Goal: Task Accomplishment & Management: Use online tool/utility

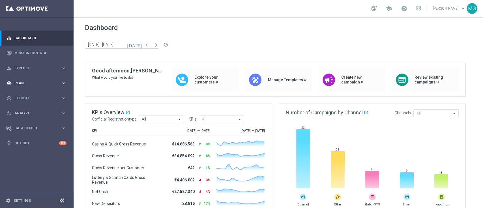
click at [24, 83] on span "Plan" at bounding box center [37, 82] width 47 height 3
click at [24, 95] on link "Target Groups" at bounding box center [37, 94] width 44 height 5
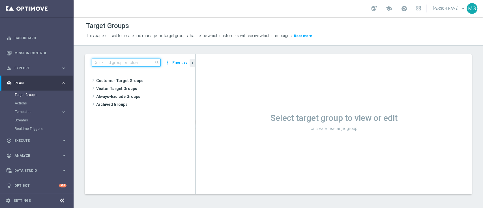
click at [136, 59] on input at bounding box center [126, 63] width 69 height 8
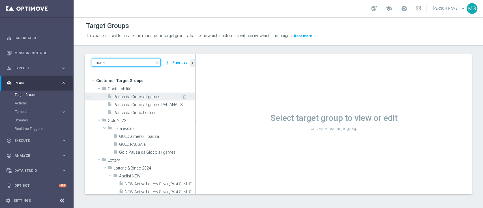
type input "pausa"
click at [136, 96] on span "Pausa da Gioco all games" at bounding box center [147, 96] width 68 height 5
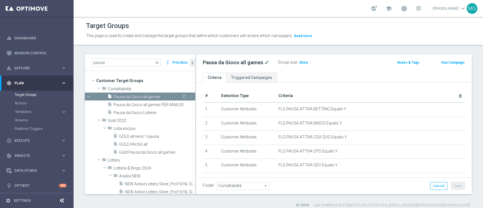
click at [135, 96] on span "Pausa da Gioco all games" at bounding box center [147, 96] width 68 height 5
